Goal: Check status: Check status

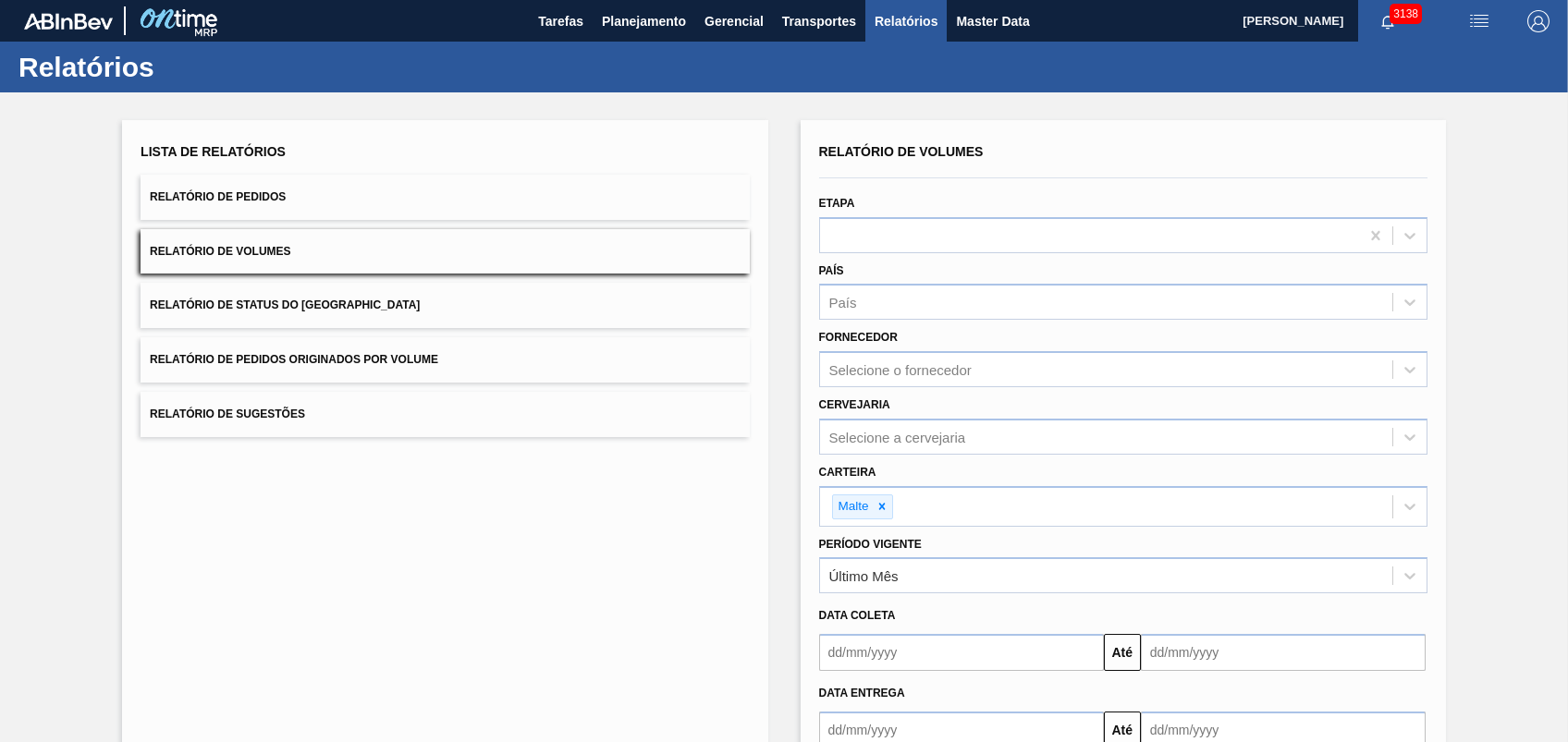
scroll to position [117, 0]
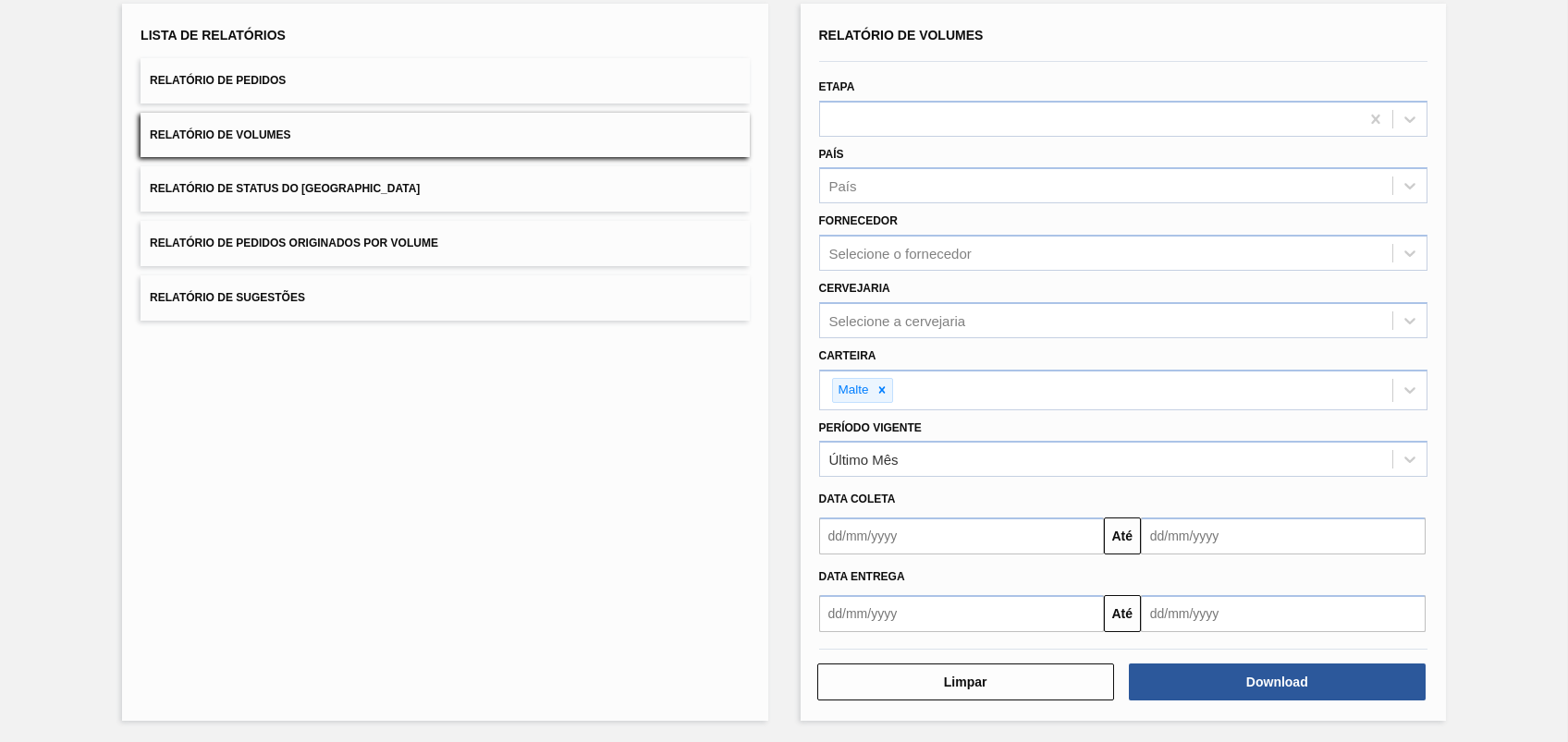
click at [741, 428] on div "Lista de Relatórios Relatório de Pedidos Relatório de Volumes Relatório de Stat…" at bounding box center [444, 362] width 646 height 718
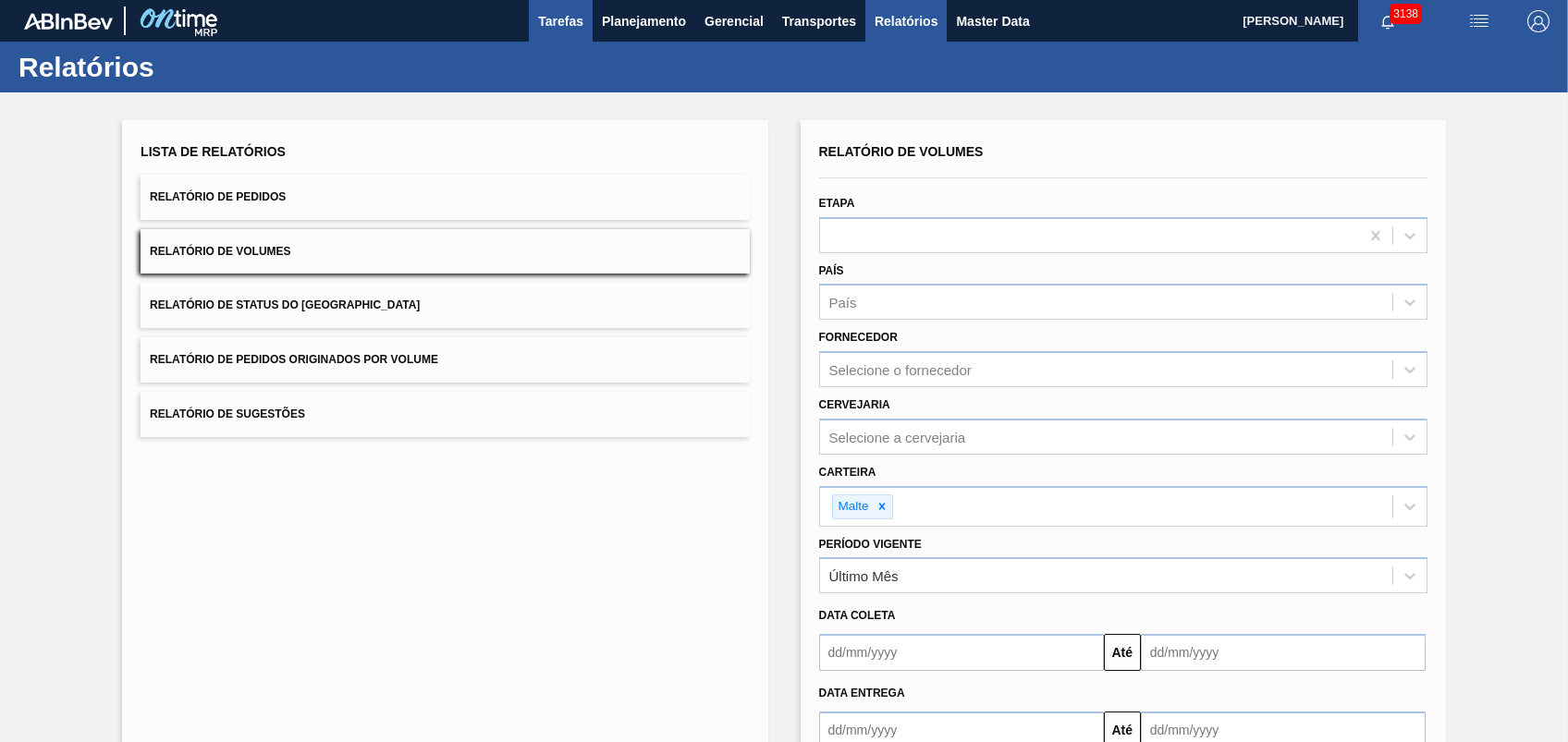
scroll to position [0, 0]
click at [634, 33] on button "Planejamento" at bounding box center [644, 20] width 102 height 42
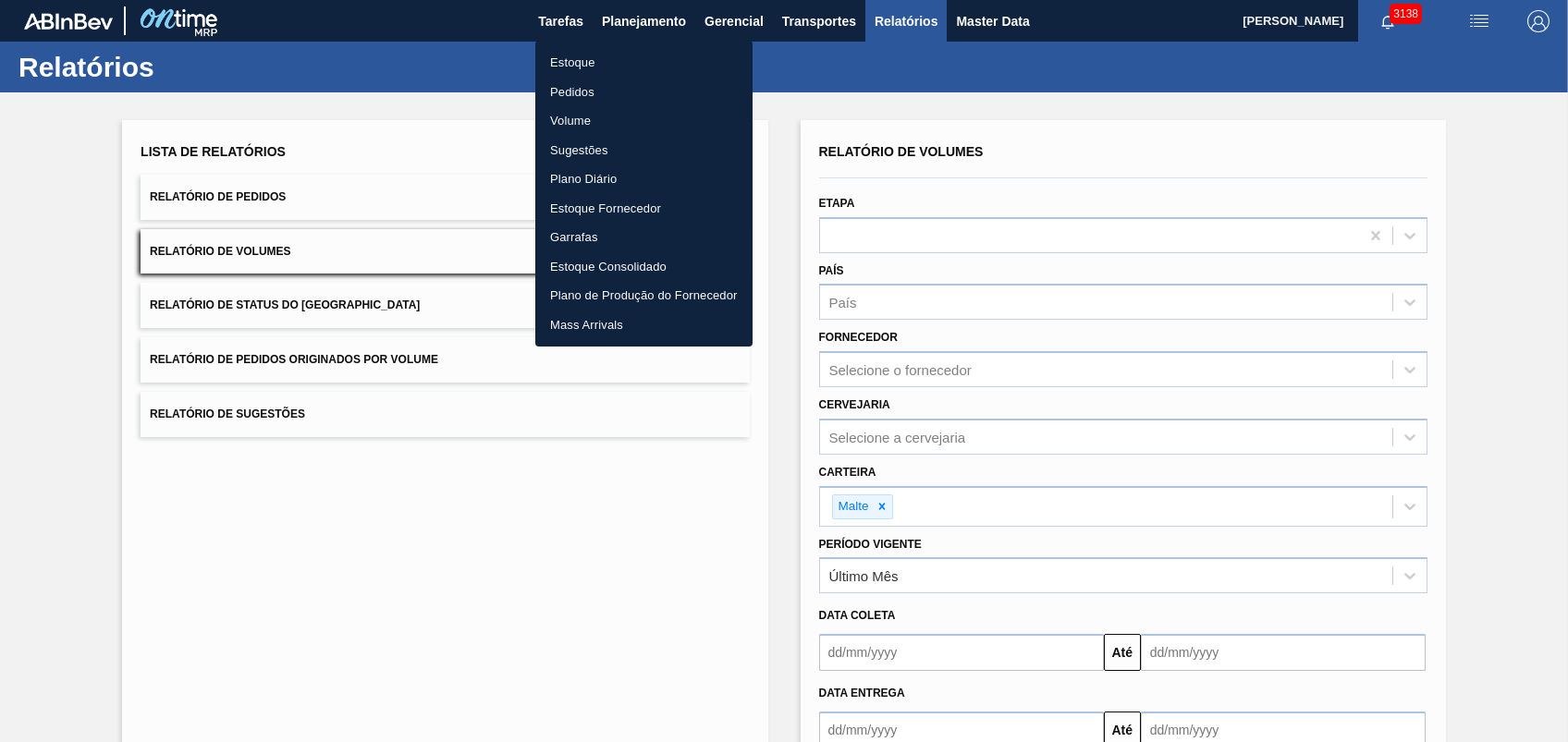
click at [558, 92] on li "Pedidos" at bounding box center [644, 93] width 217 height 29
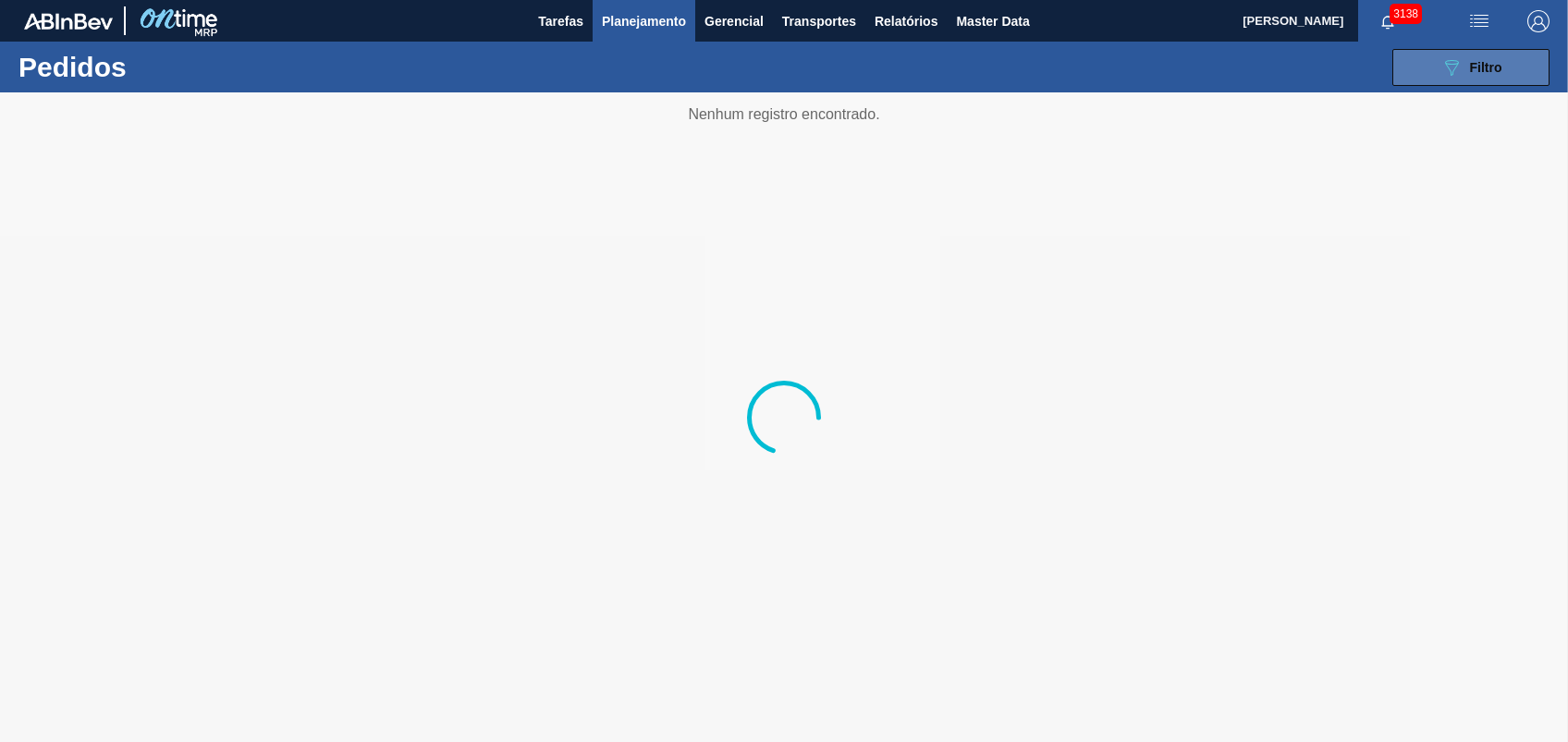
click at [1483, 64] on span "Filtro" at bounding box center [1485, 67] width 32 height 15
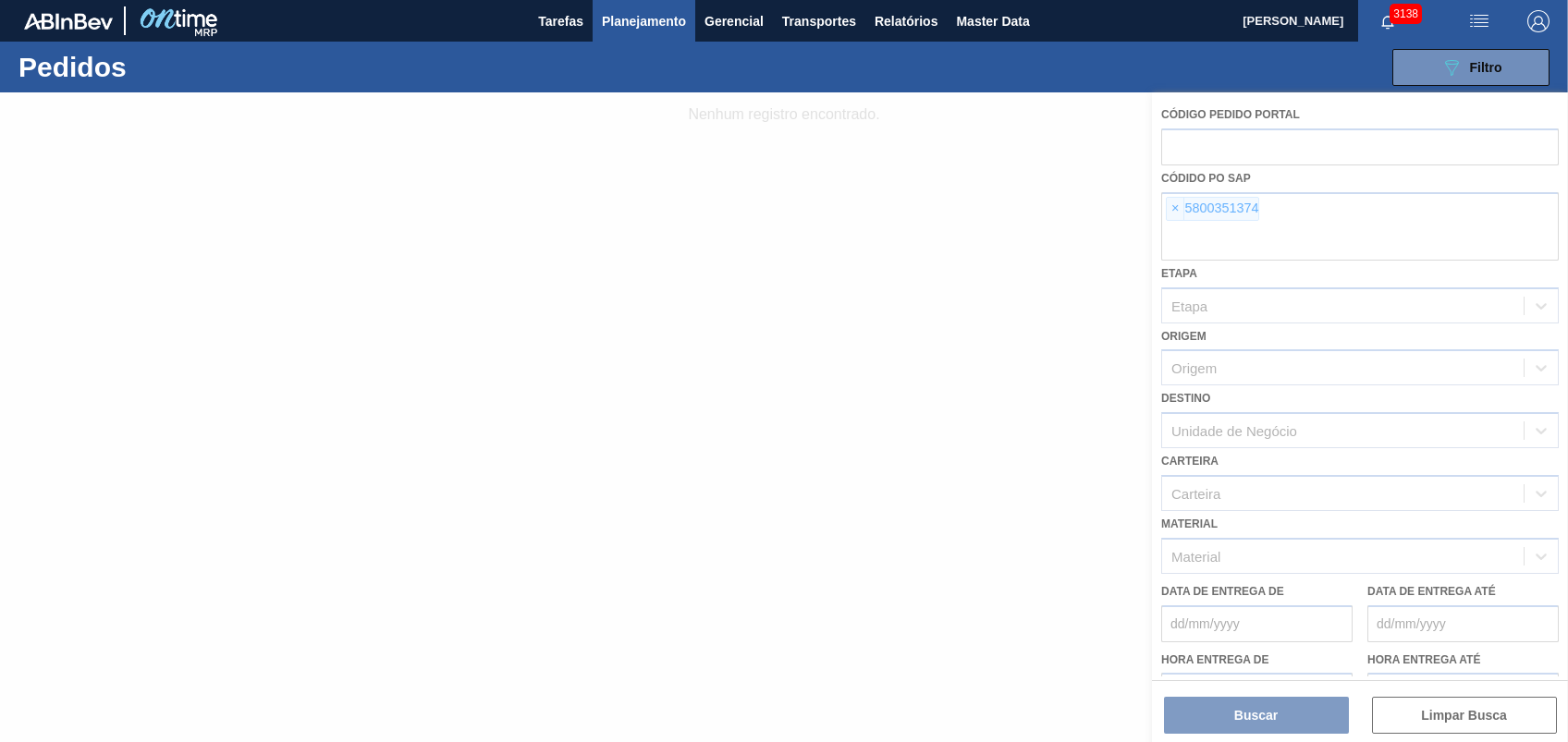
click at [1169, 206] on div at bounding box center [784, 417] width 1568 height 649
click at [1176, 208] on div at bounding box center [784, 417] width 1568 height 649
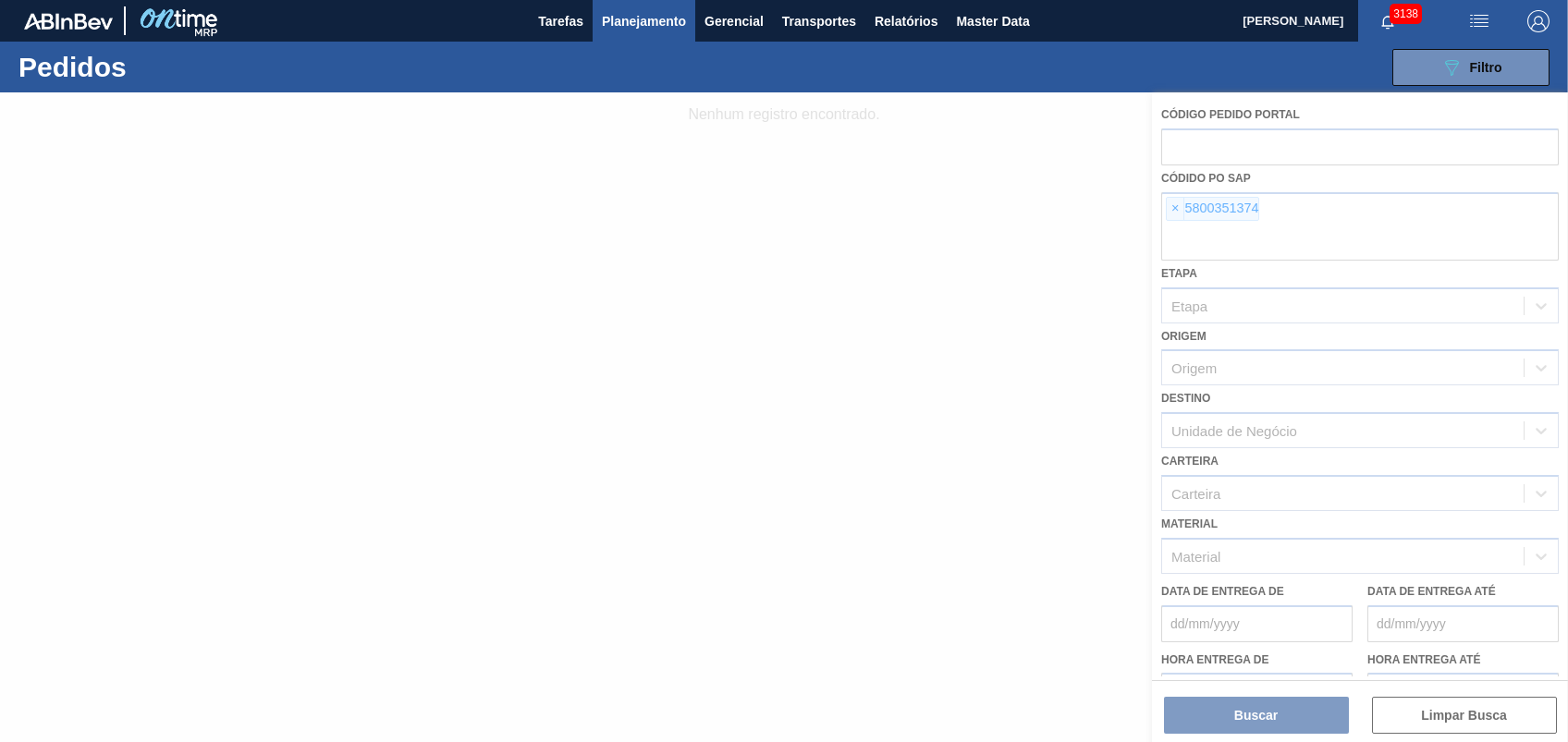
click at [1176, 208] on div at bounding box center [784, 417] width 1568 height 649
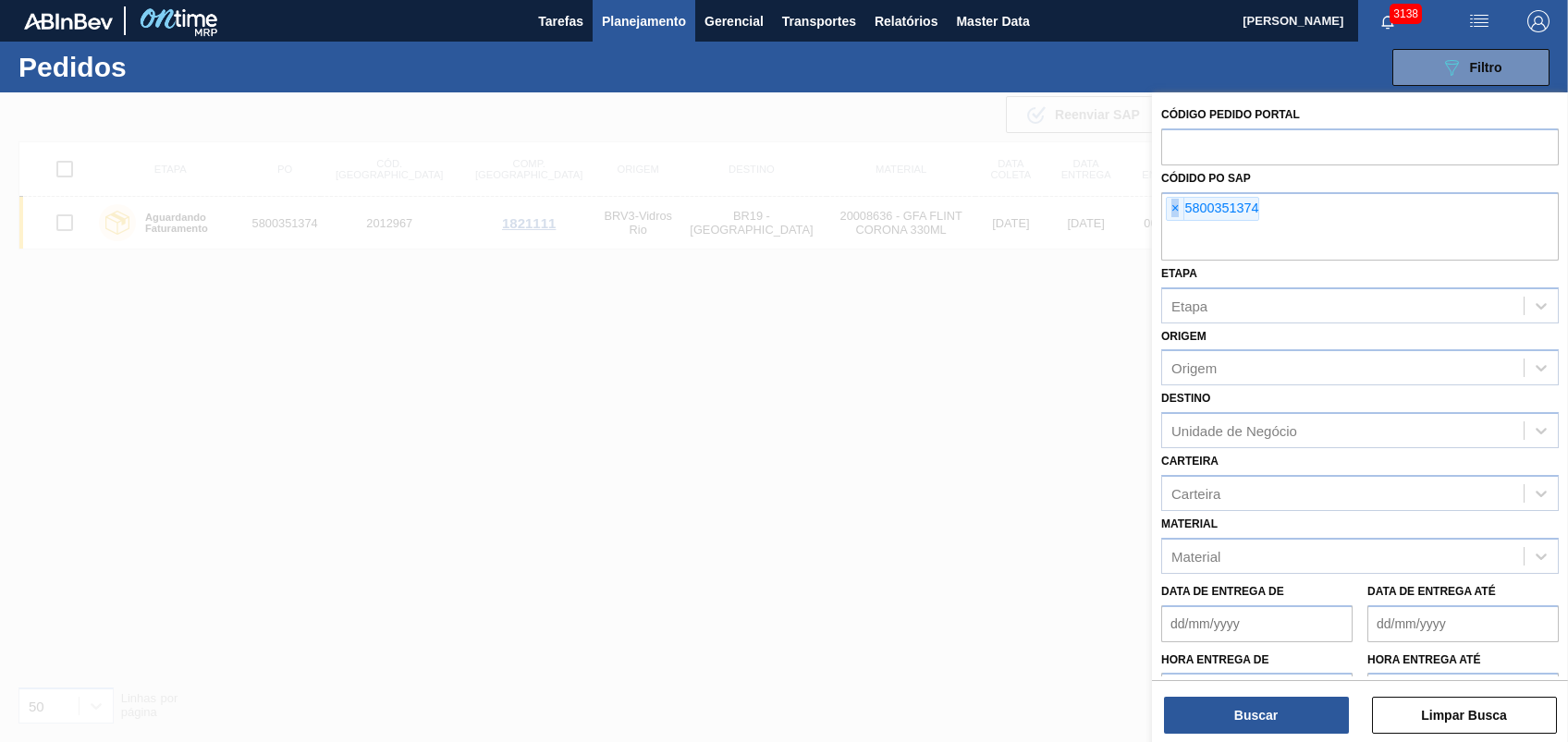
click at [1176, 208] on span "×" at bounding box center [1176, 208] width 18 height 22
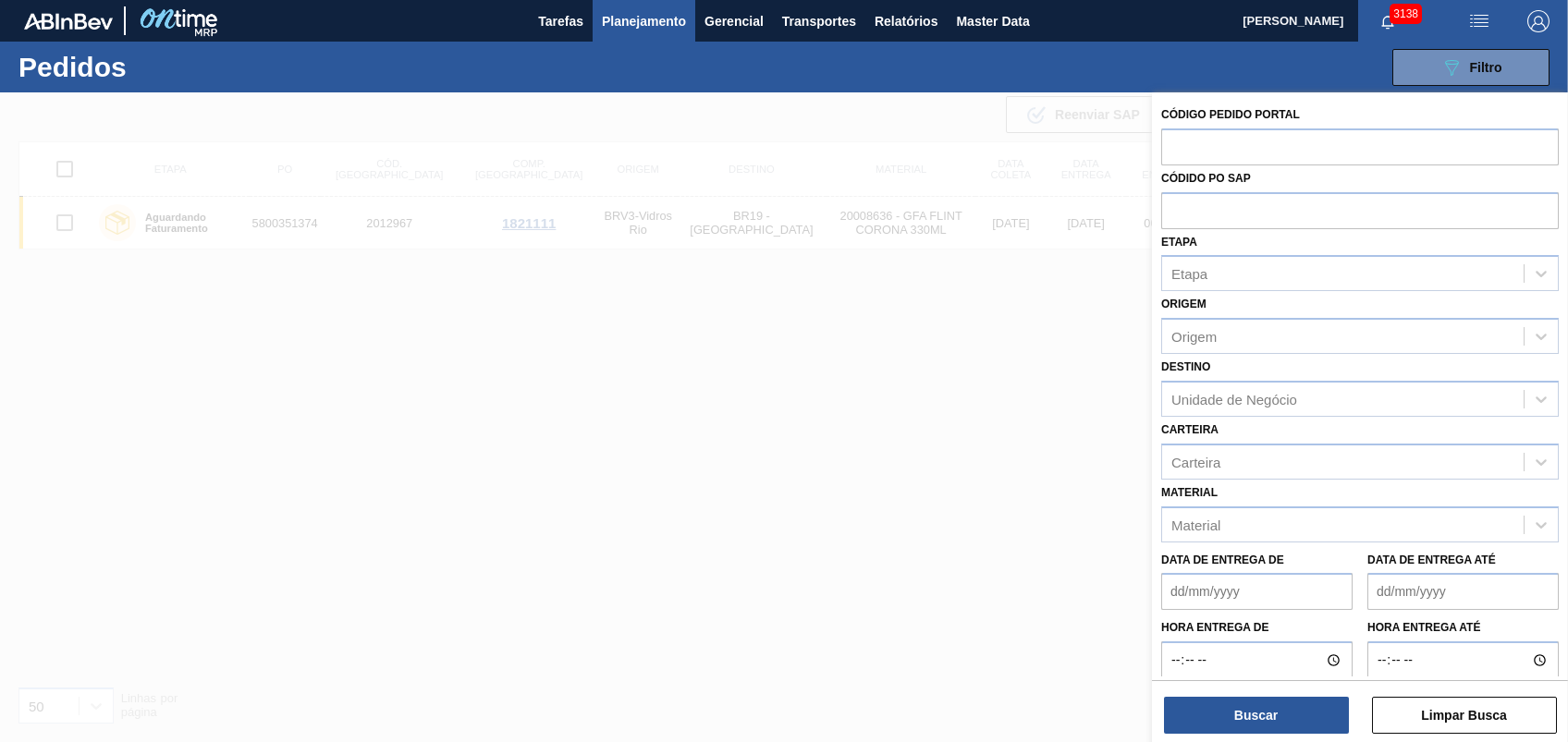
click at [1176, 208] on input "text" at bounding box center [1360, 209] width 397 height 35
paste input "5800361441"
type input "5800361441"
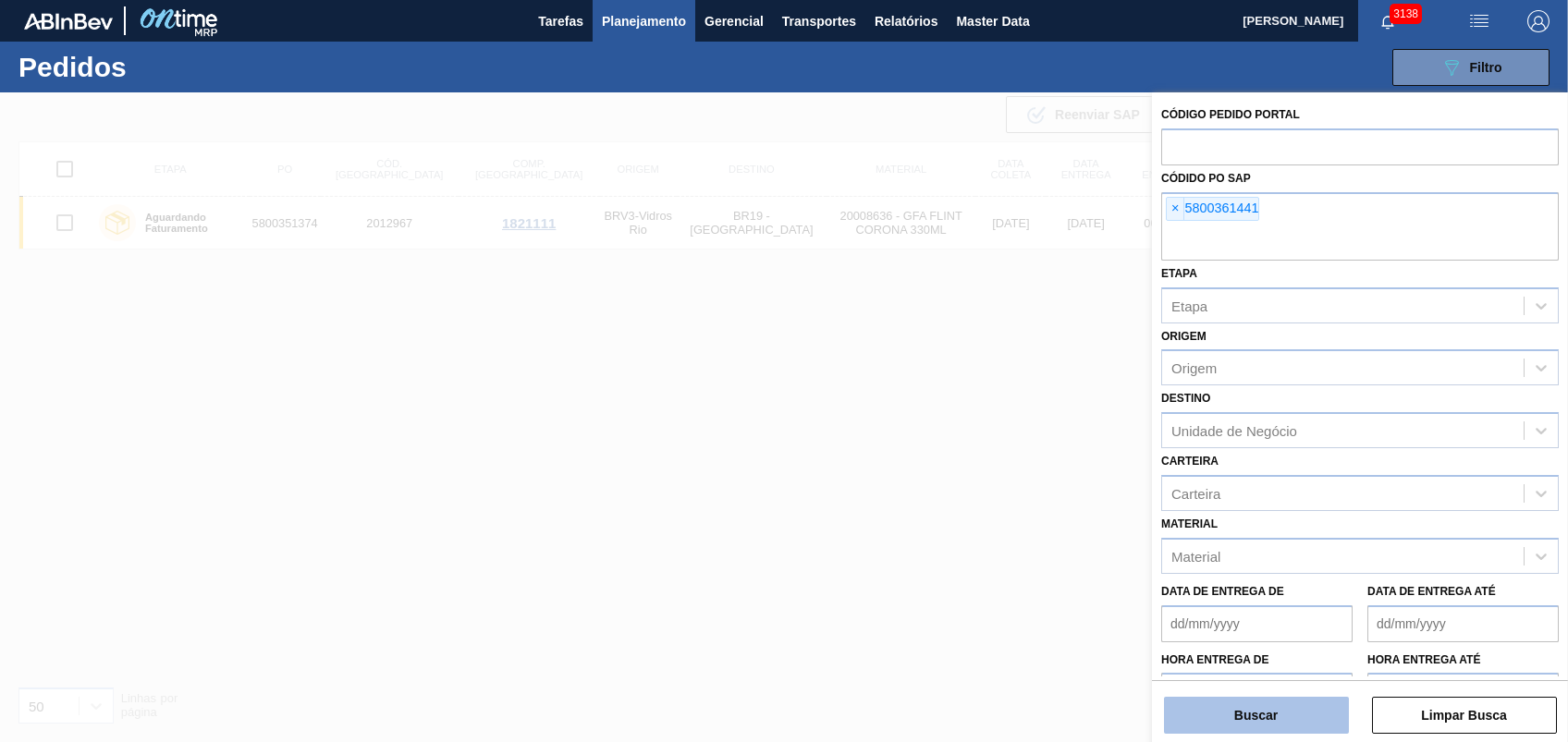
click at [1270, 703] on button "Buscar" at bounding box center [1256, 716] width 185 height 37
